Goal: Information Seeking & Learning: Learn about a topic

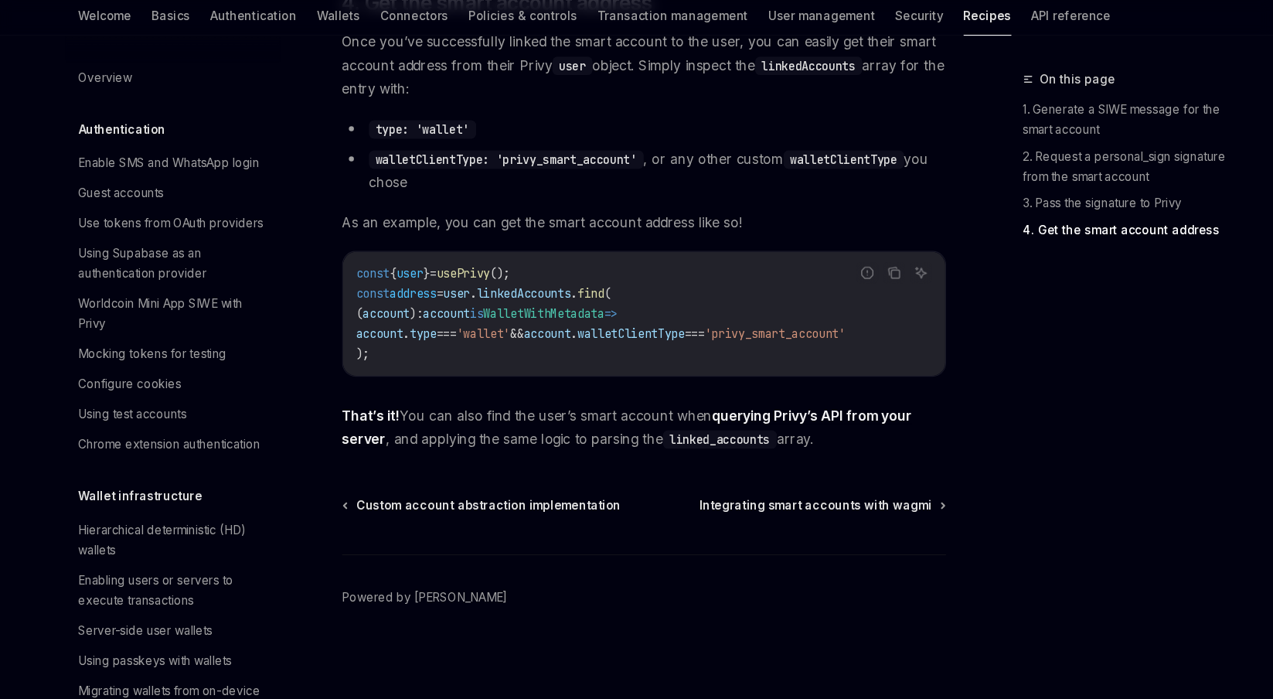
scroll to position [703, 0]
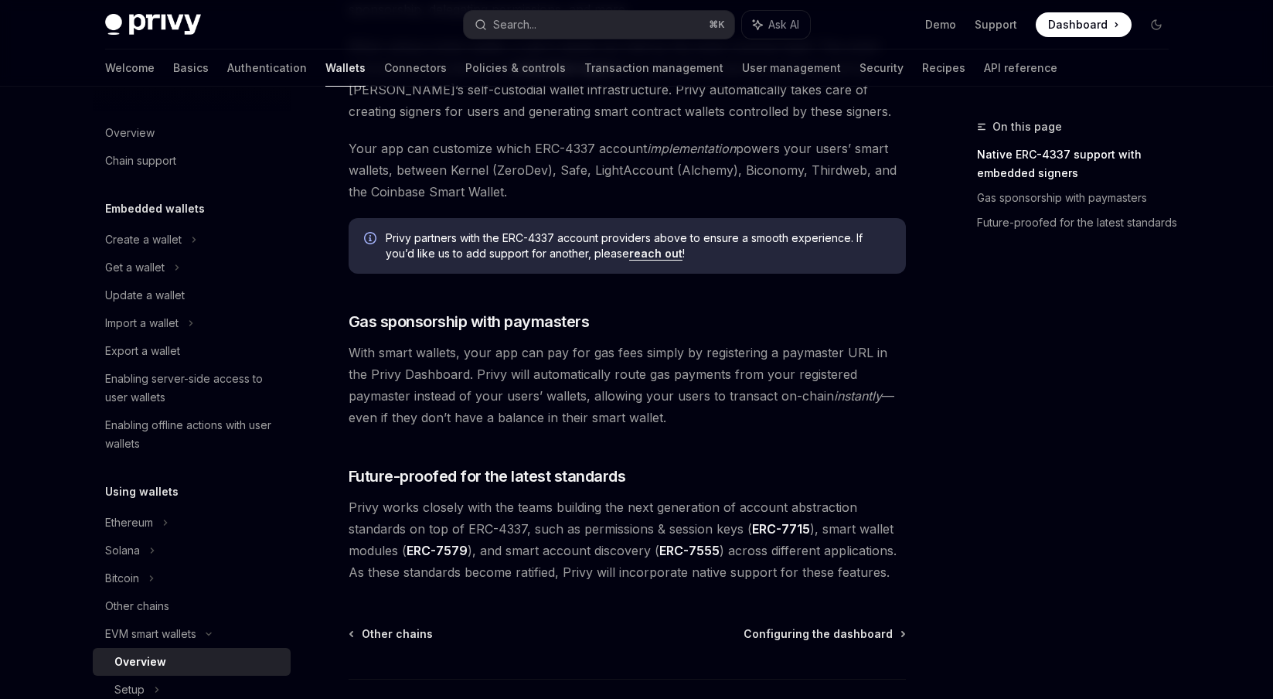
scroll to position [1149, 0]
